Goal: Task Accomplishment & Management: Use online tool/utility

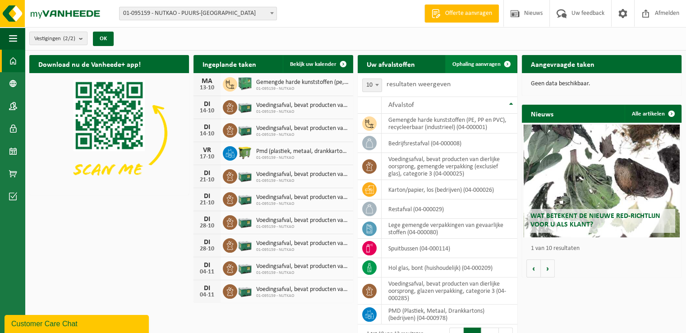
click at [475, 61] on span "Ophaling aanvragen" at bounding box center [476, 64] width 48 height 6
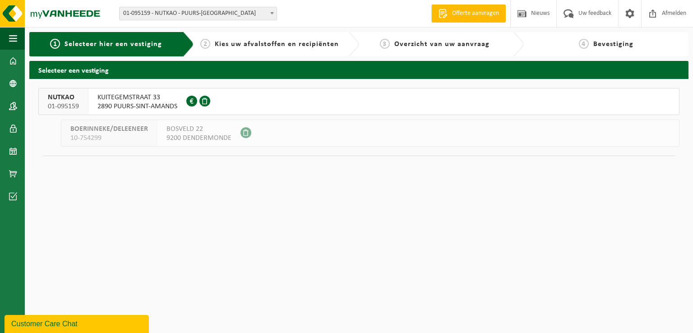
click at [235, 97] on button "NUTKAO 01-095159 KUITEGEMSTRAAT 33 2890 PUURS-SINT-AMANDS 0412.757.764" at bounding box center [358, 101] width 641 height 27
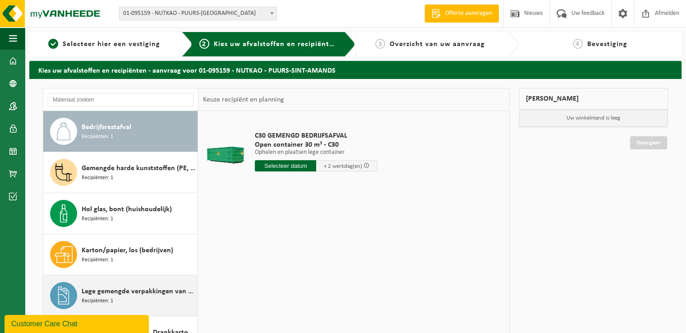
scroll to position [90, 0]
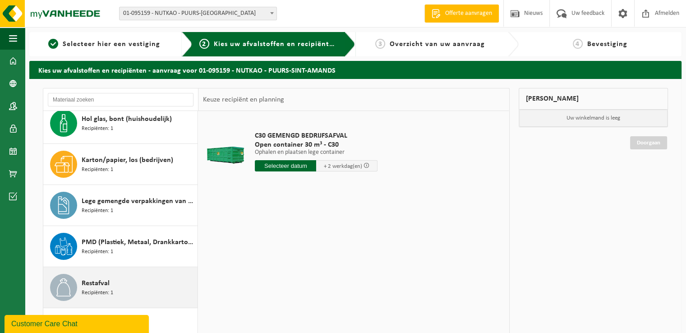
click at [139, 271] on div "Restafval Recipiënten: 1" at bounding box center [120, 287] width 155 height 41
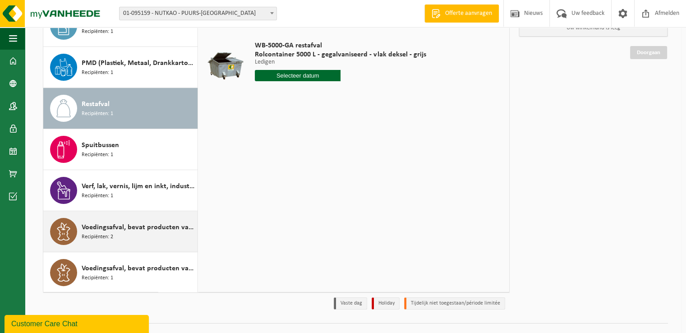
click at [141, 240] on div "Voedingsafval, bevat producten van dierlijke oorsprong, gemengde verpakking (ex…" at bounding box center [139, 231] width 114 height 27
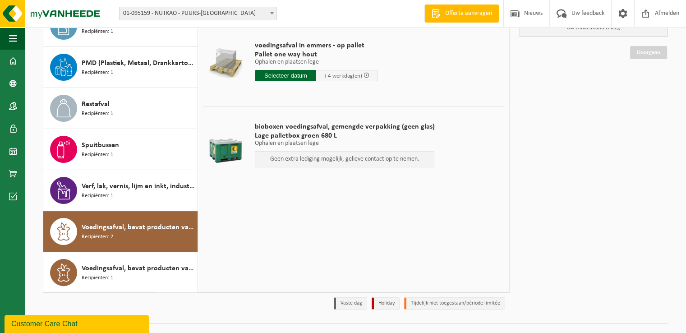
click at [274, 74] on input "text" at bounding box center [285, 75] width 61 height 11
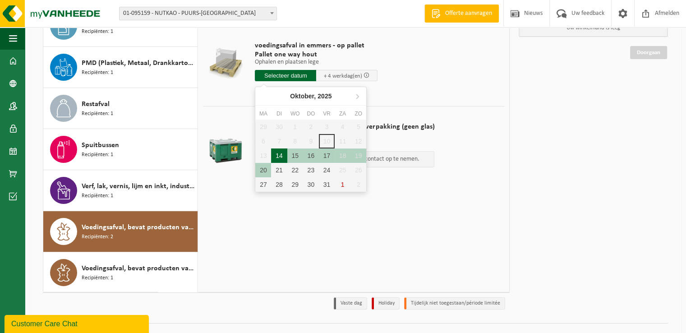
click at [280, 153] on div "14" at bounding box center [279, 155] width 16 height 14
type input "Van 2025-10-14"
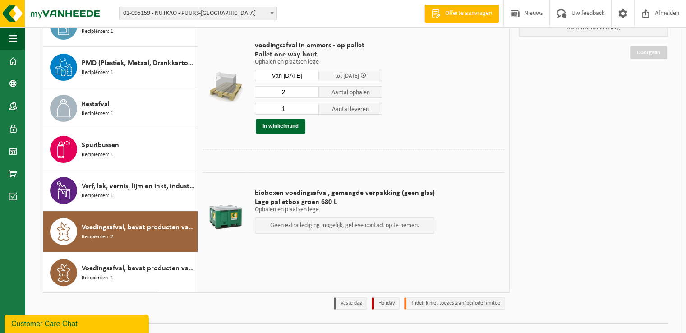
click at [312, 88] on input "2" at bounding box center [287, 92] width 64 height 12
click at [312, 88] on input "3" at bounding box center [287, 92] width 64 height 12
click at [312, 88] on input "4" at bounding box center [287, 92] width 64 height 12
click at [312, 88] on input "5" at bounding box center [287, 92] width 64 height 12
click at [312, 88] on input "6" at bounding box center [287, 92] width 64 height 12
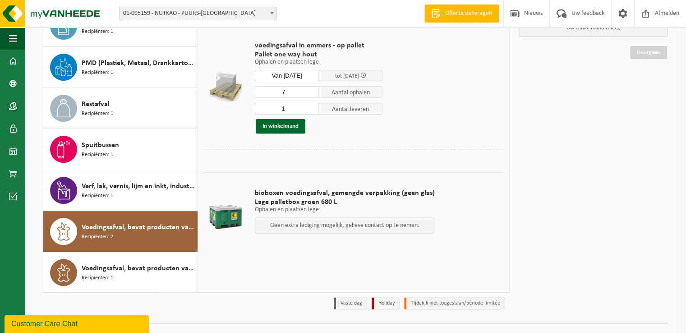
click at [312, 88] on input "7" at bounding box center [287, 92] width 64 height 12
type input "8"
click at [312, 88] on input "8" at bounding box center [287, 92] width 64 height 12
type input "0"
click at [314, 111] on input "0" at bounding box center [287, 109] width 64 height 12
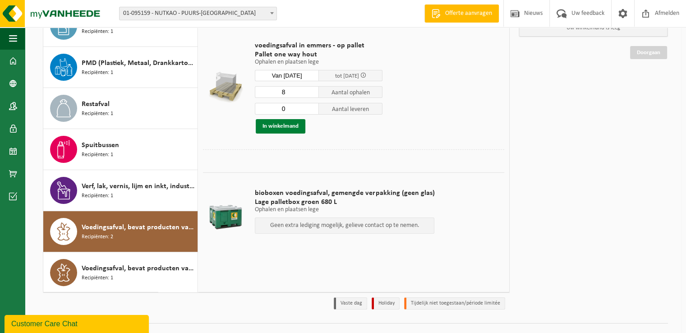
click at [294, 128] on button "In winkelmand" at bounding box center [281, 126] width 50 height 14
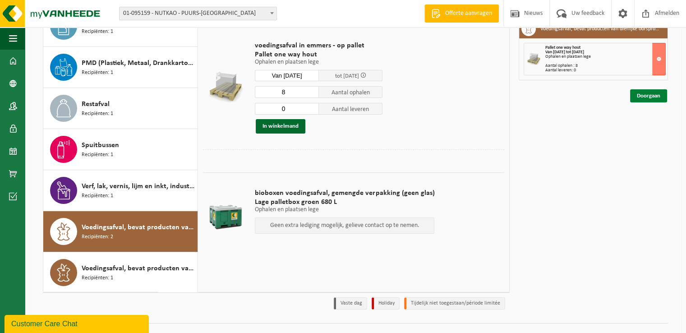
click at [643, 99] on link "Doorgaan" at bounding box center [648, 95] width 37 height 13
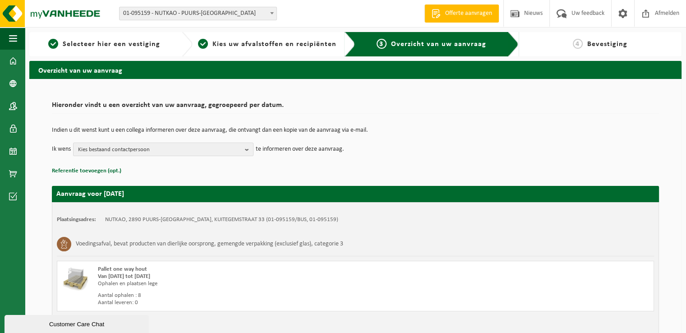
scroll to position [61, 0]
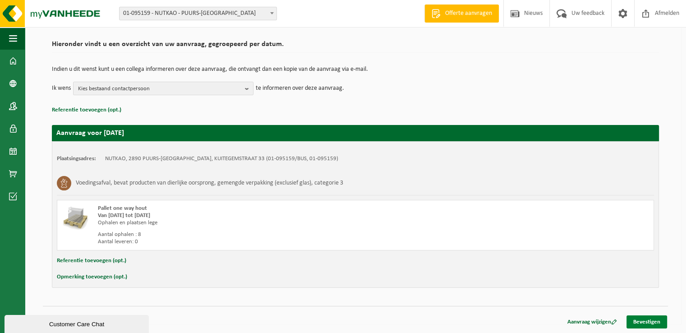
click at [646, 319] on link "Bevestigen" at bounding box center [647, 321] width 41 height 13
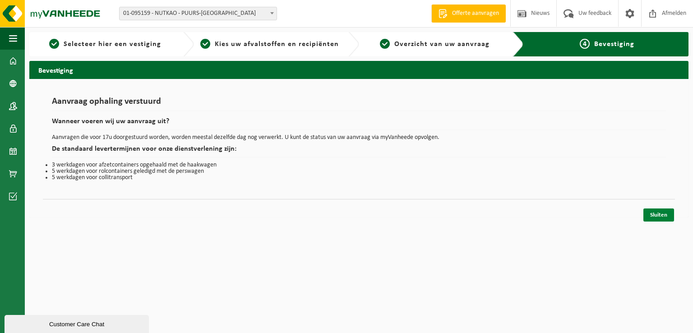
click at [653, 212] on link "Sluiten" at bounding box center [658, 214] width 31 height 13
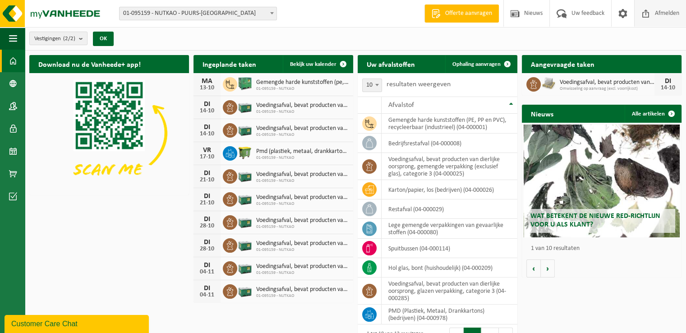
click at [659, 21] on span "Afmelden" at bounding box center [667, 13] width 29 height 27
